Goal: Information Seeking & Learning: Learn about a topic

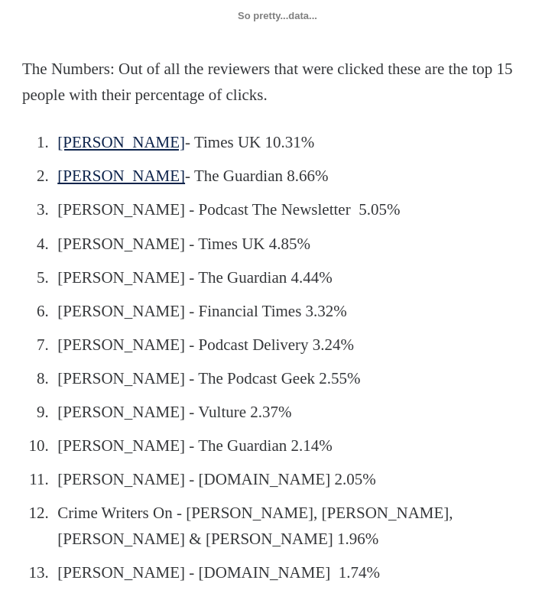
scroll to position [1224, 0]
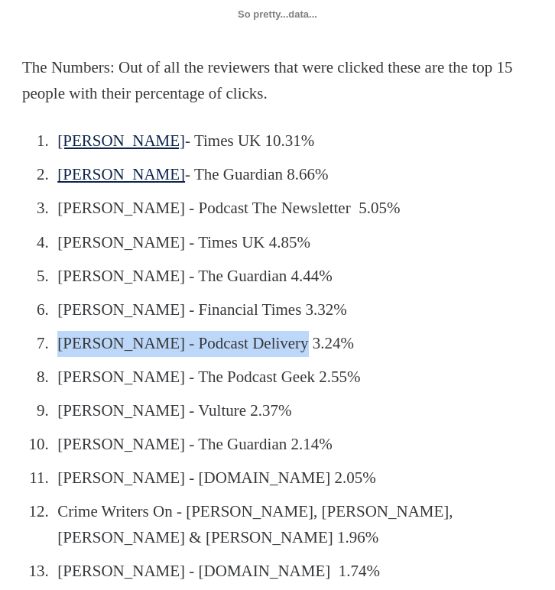
drag, startPoint x: 57, startPoint y: 302, endPoint x: 287, endPoint y: 303, distance: 229.5
click at [287, 331] on li "Stephen O. - Podcast Delivery 3.24%" at bounding box center [281, 344] width 457 height 26
copy li "Stephen O. - Podcast Delivery 3."
click at [287, 331] on li "Stephen O. - Podcast Delivery 3.24%" at bounding box center [281, 344] width 457 height 26
drag, startPoint x: 271, startPoint y: 302, endPoint x: 54, endPoint y: 303, distance: 217.2
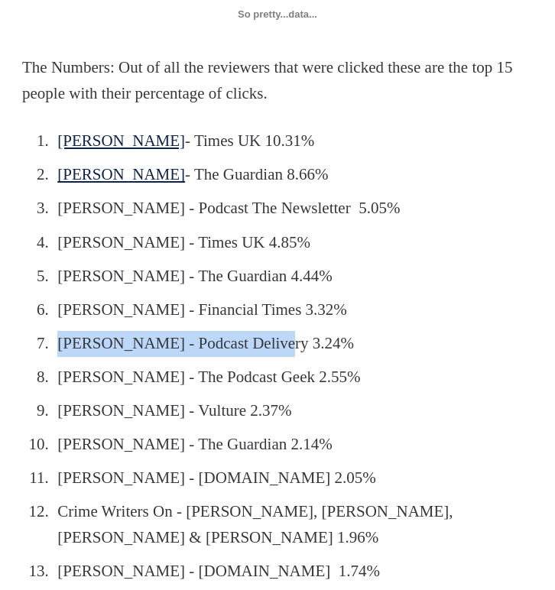
click at [54, 331] on li "Stephen O. - Podcast Delivery 3.24%" at bounding box center [281, 344] width 457 height 26
copy li "Stephen O. - Podcast Delivery"
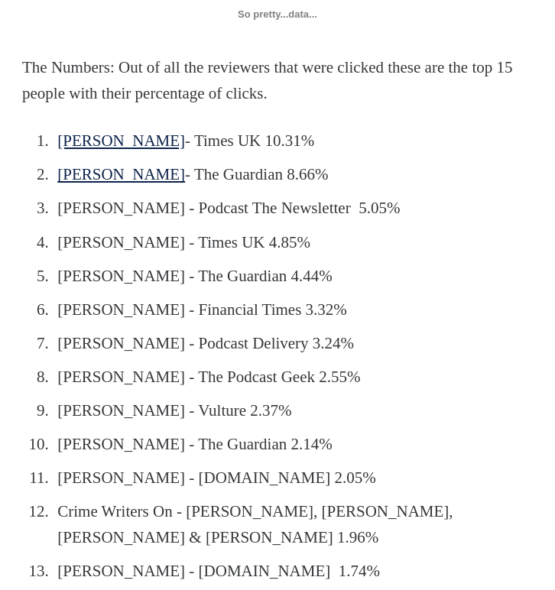
click at [83, 365] on li "Gregg Stockdale - The Podcast Geek 2.55%" at bounding box center [281, 378] width 457 height 26
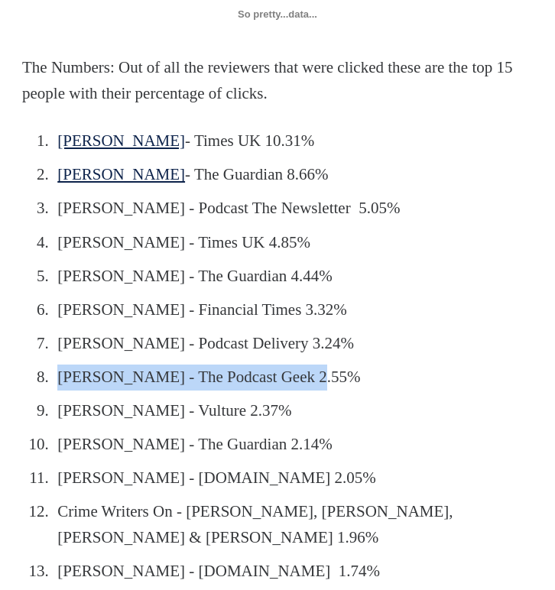
drag, startPoint x: 62, startPoint y: 337, endPoint x: 314, endPoint y: 335, distance: 251.7
click at [314, 365] on li "Gregg Stockdale - The Podcast Geek 2.55%" at bounding box center [281, 378] width 457 height 26
copy li "Gregg Stockdale - The Podcast Geek"
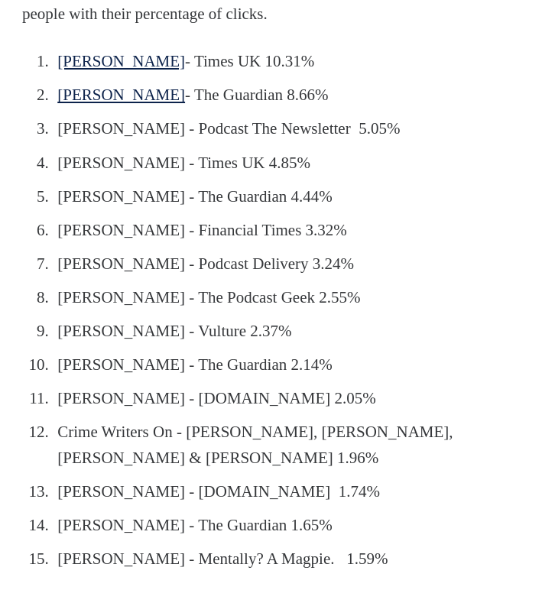
click at [94, 336] on ol "James Marriot - Times UK 10.31% Miranda Sawyer - The Guardian 8.66% Lauren Pass…" at bounding box center [277, 311] width 511 height 524
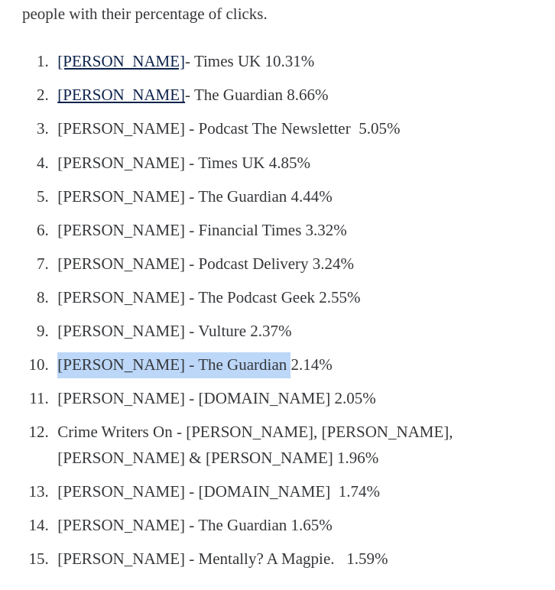
drag, startPoint x: 60, startPoint y: 323, endPoint x: 274, endPoint y: 324, distance: 213.4
click at [274, 353] on li "Alexi Duggins - The Guardian 2.14%" at bounding box center [281, 366] width 457 height 26
copy li "Alexi Duggins - The Guardian"
drag, startPoint x: 60, startPoint y: 359, endPoint x: 333, endPoint y: 363, distance: 273.1
click at [333, 386] on li "Alice Florence Orr - PodcastReview.org 2.05%" at bounding box center [281, 399] width 457 height 26
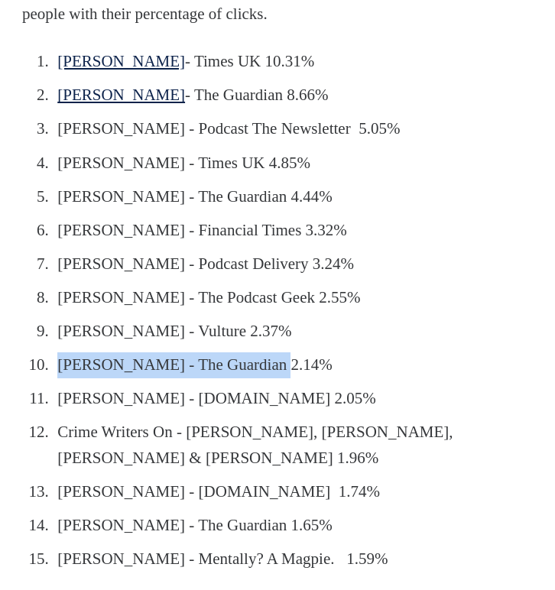
copy li "Alice Florence Orr - PodcastReview.org"
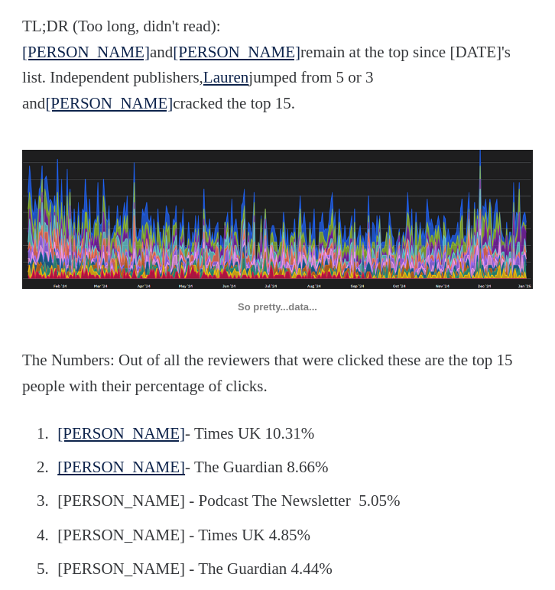
scroll to position [0, 0]
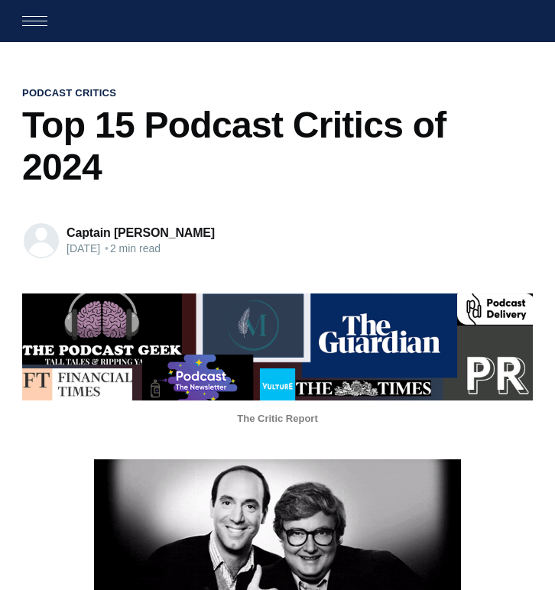
click at [96, 226] on link "Captain [PERSON_NAME]" at bounding box center [141, 232] width 148 height 13
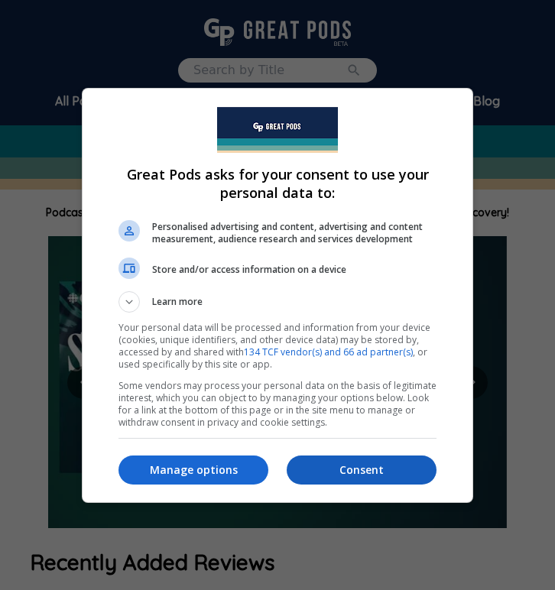
click at [359, 470] on p "Consent" at bounding box center [362, 470] width 150 height 15
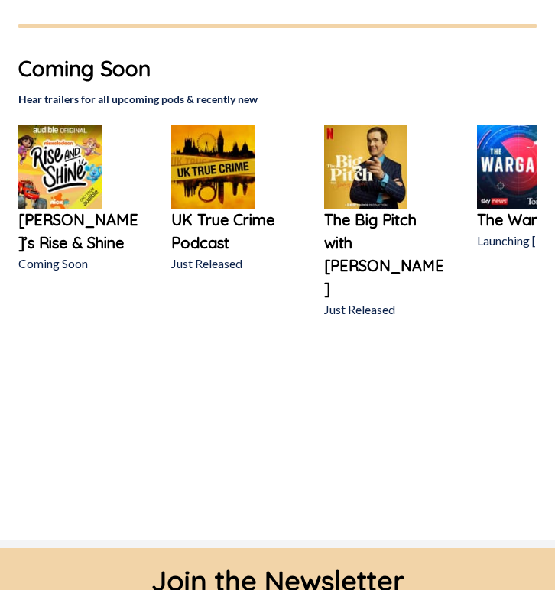
scroll to position [1815, 0]
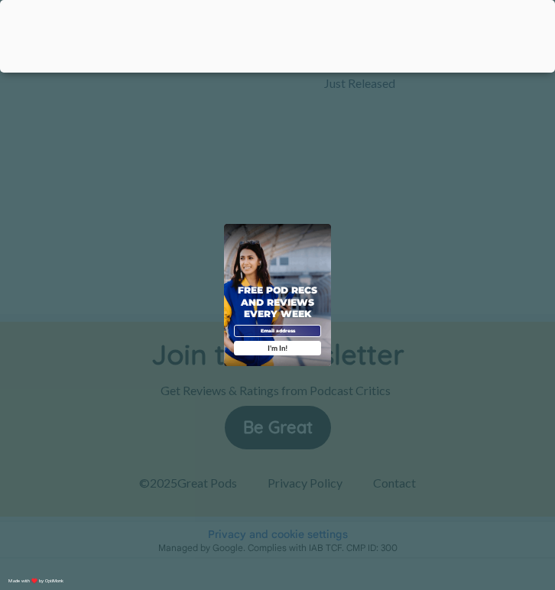
click at [389, 232] on div "X Free Pod Recs and Reviews every week I'm In! X Thanks Poddy People! See you T…" at bounding box center [277, 295] width 555 height 590
click at [277, 69] on div at bounding box center [277, 69] width 555 height 0
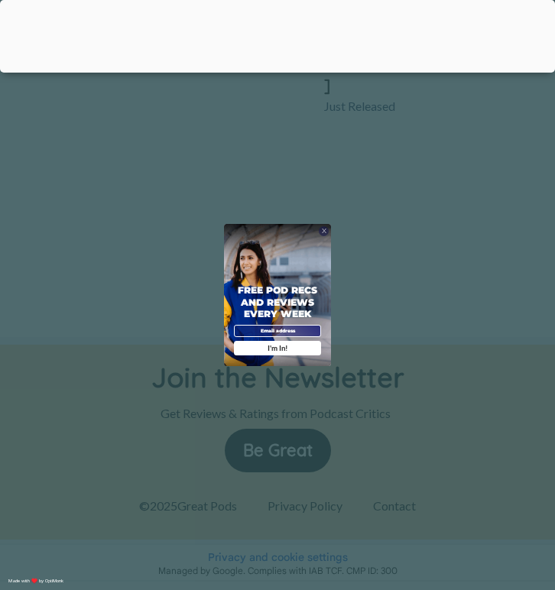
scroll to position [1838, 0]
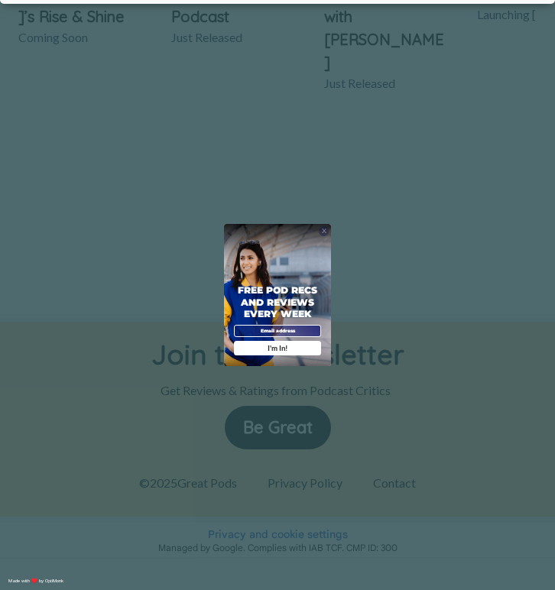
click at [326, 232] on span "X" at bounding box center [324, 231] width 5 height 7
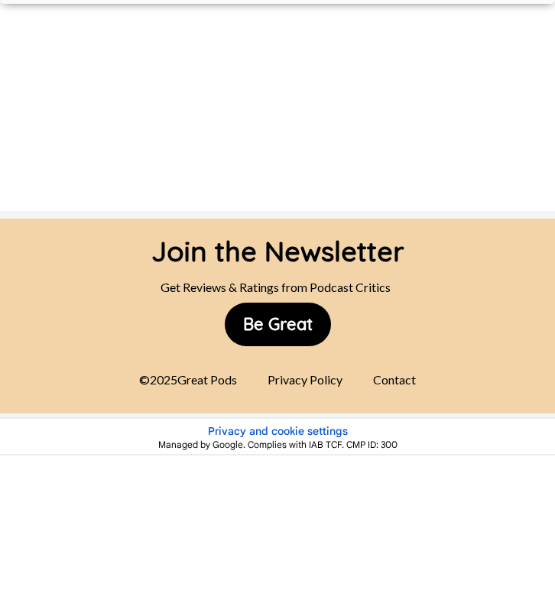
scroll to position [1990, 0]
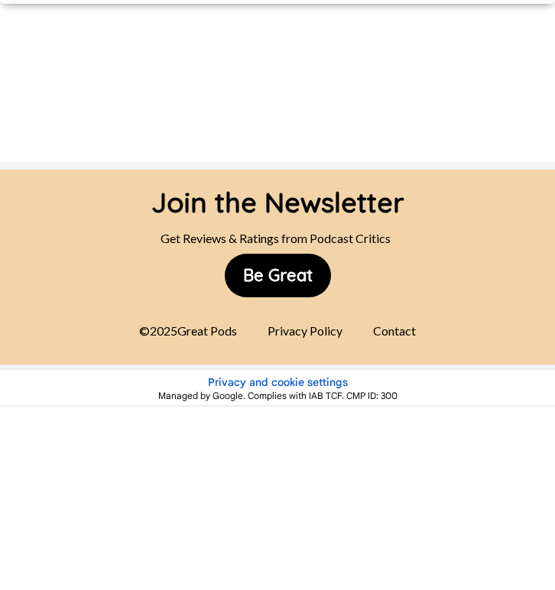
click at [390, 316] on div "Contact" at bounding box center [394, 331] width 61 height 31
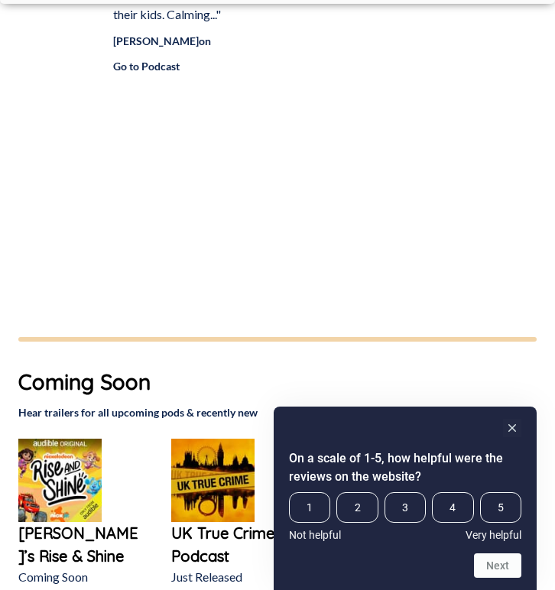
scroll to position [1290, 0]
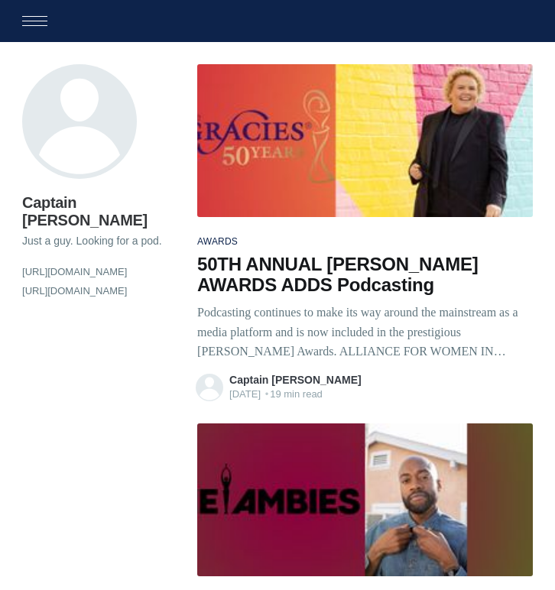
click at [262, 382] on link "Captain Ron" at bounding box center [295, 380] width 132 height 12
